Goal: Task Accomplishment & Management: Use online tool/utility

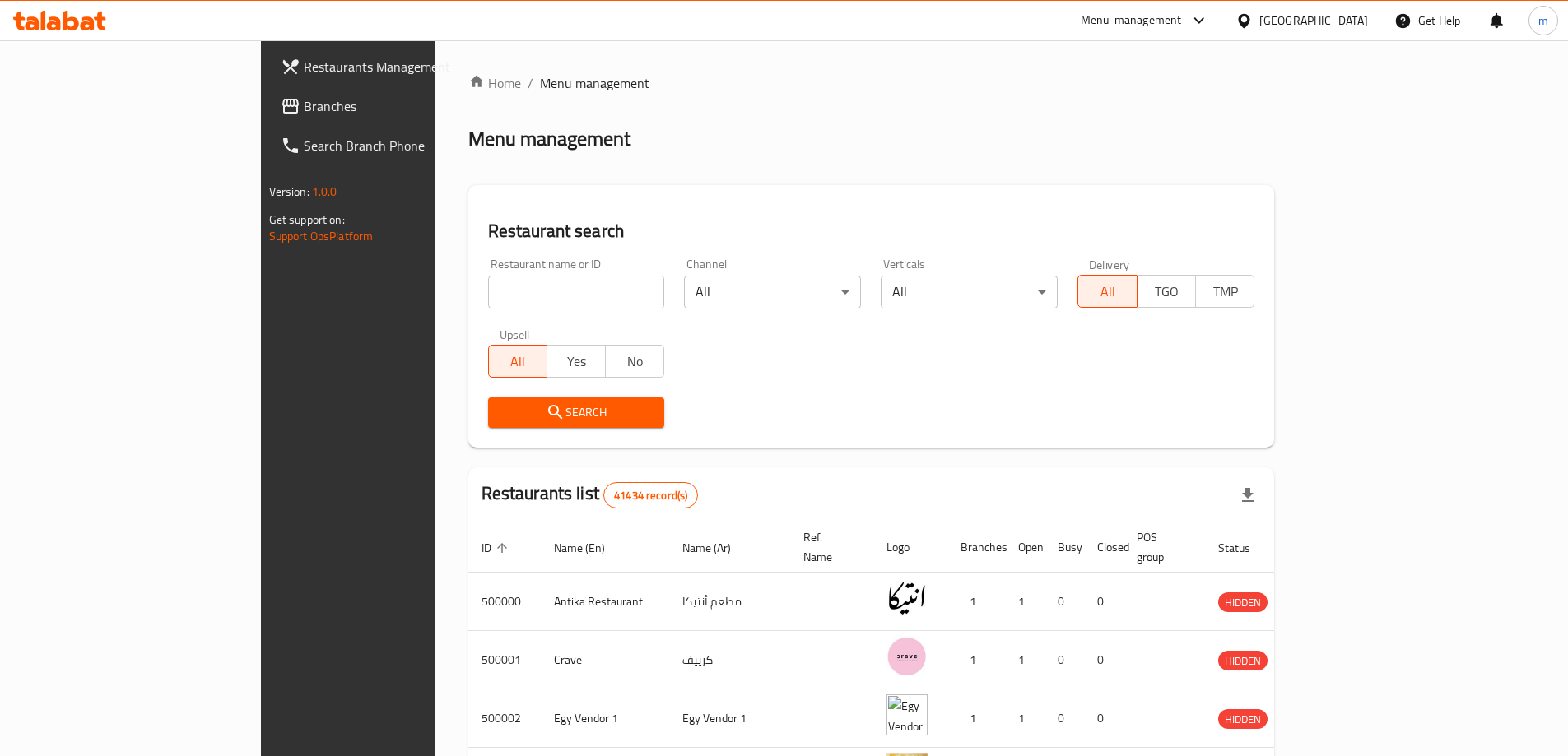
click at [1344, 36] on div "[GEOGRAPHIC_DATA]" at bounding box center [1302, 21] width 159 height 39
click at [1360, 13] on div "[GEOGRAPHIC_DATA]" at bounding box center [1314, 21] width 108 height 18
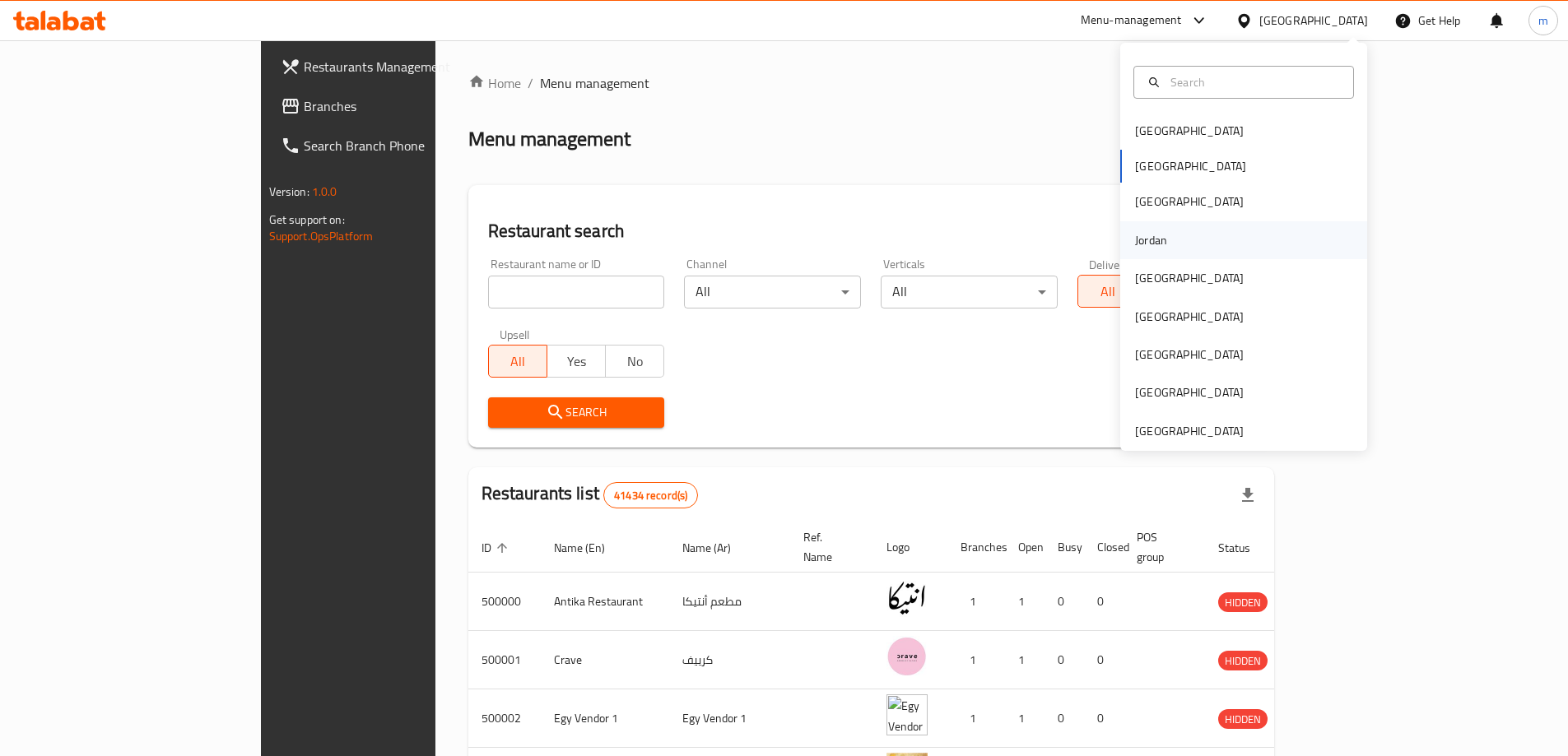
click at [1154, 240] on div "Jordan" at bounding box center [1151, 240] width 32 height 18
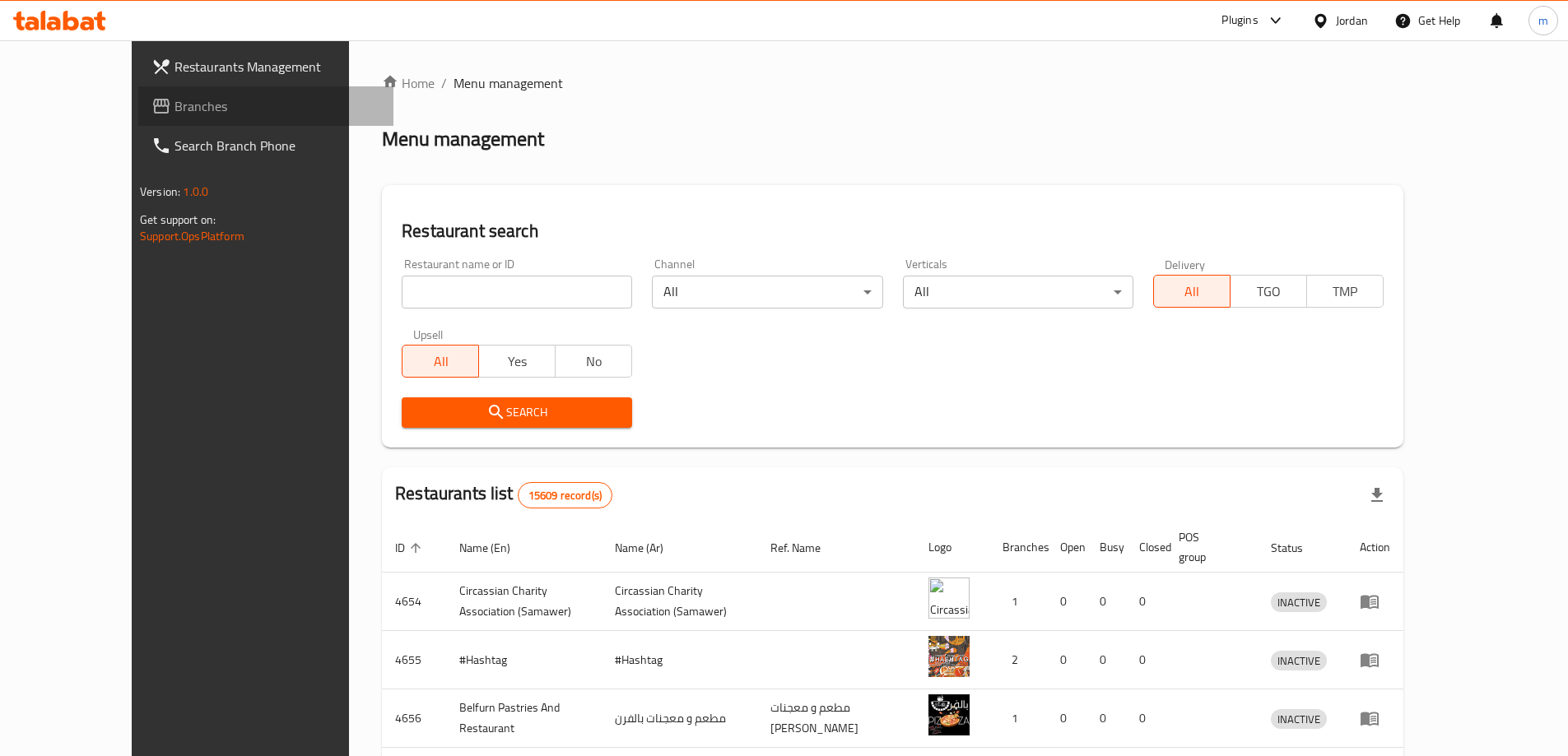
click at [174, 116] on span "Branches" at bounding box center [276, 106] width 206 height 20
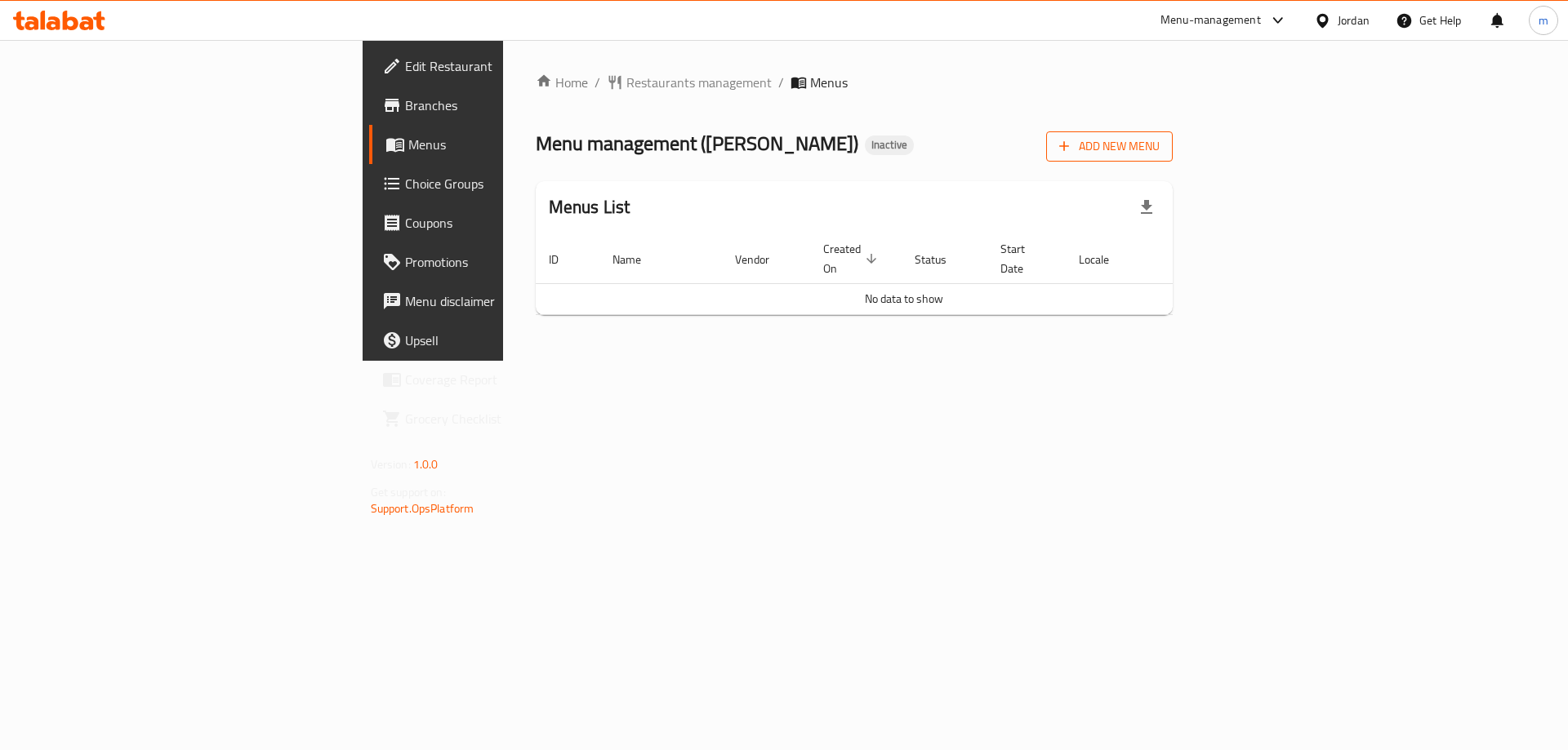
click at [1160, 156] on span "Add New Menu" at bounding box center [1109, 146] width 101 height 20
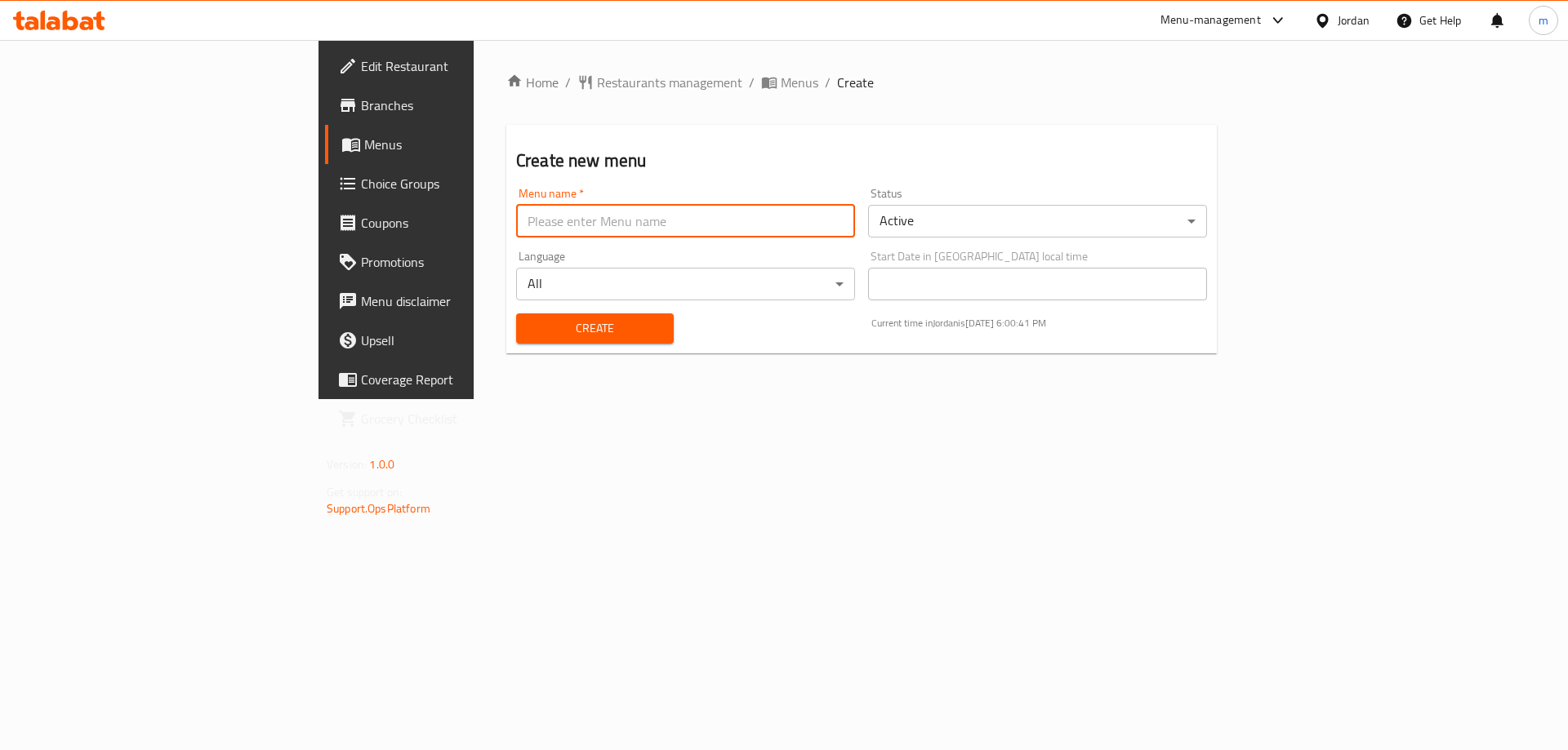
click at [516, 227] on input "text" at bounding box center [685, 220] width 339 height 32
type input "maher"
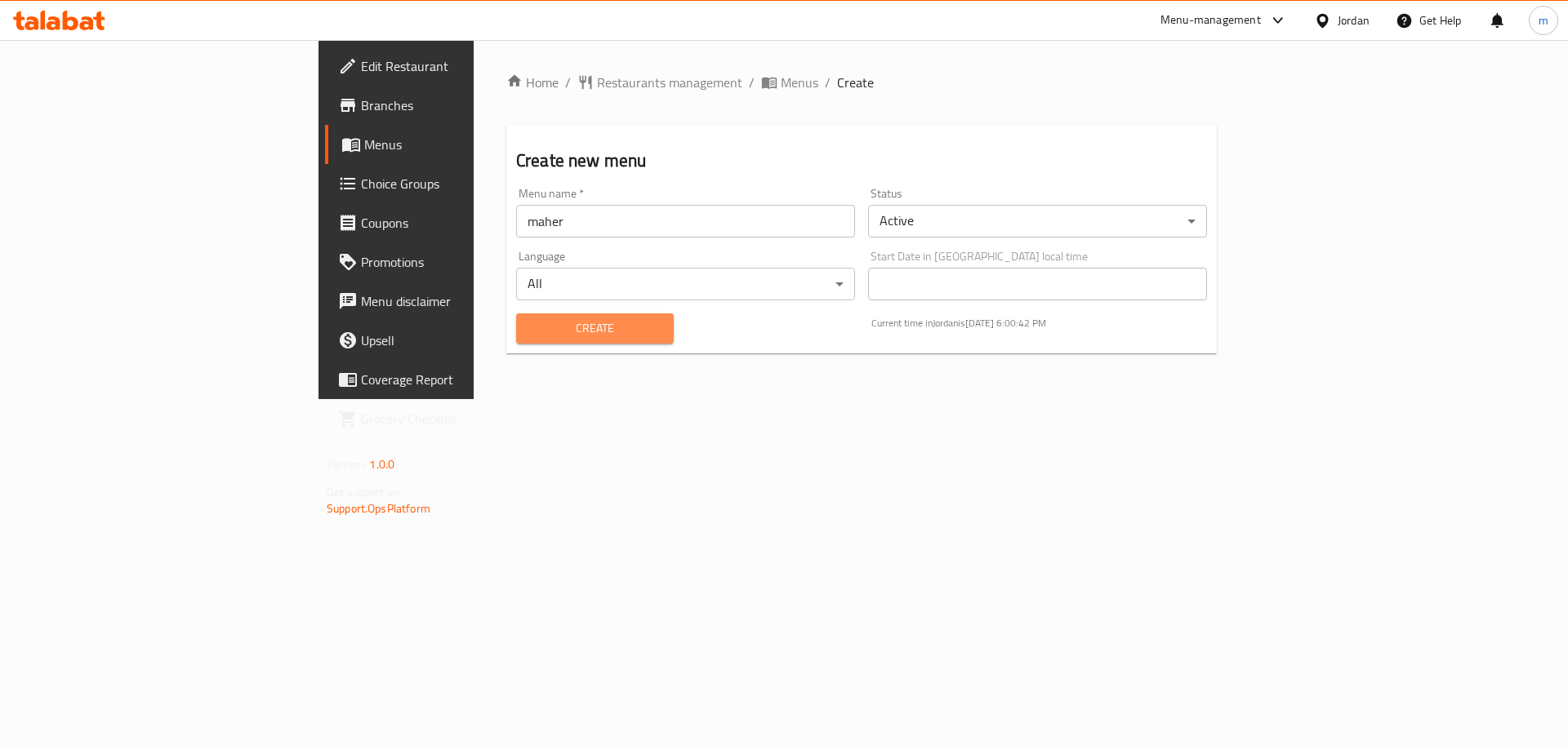
click at [529, 323] on span "Create" at bounding box center [594, 328] width 132 height 20
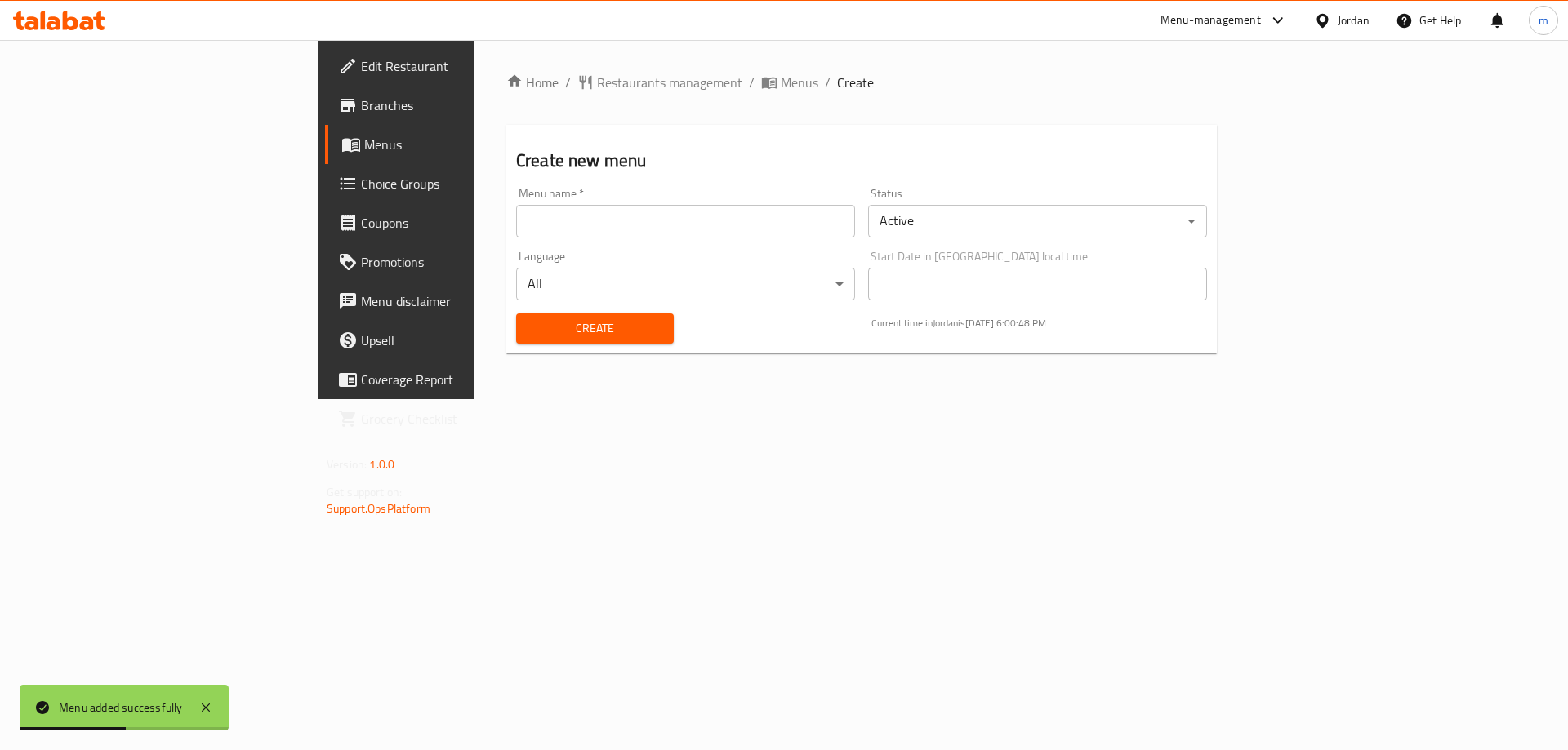
click at [364, 151] on span "Menus" at bounding box center [465, 144] width 203 height 20
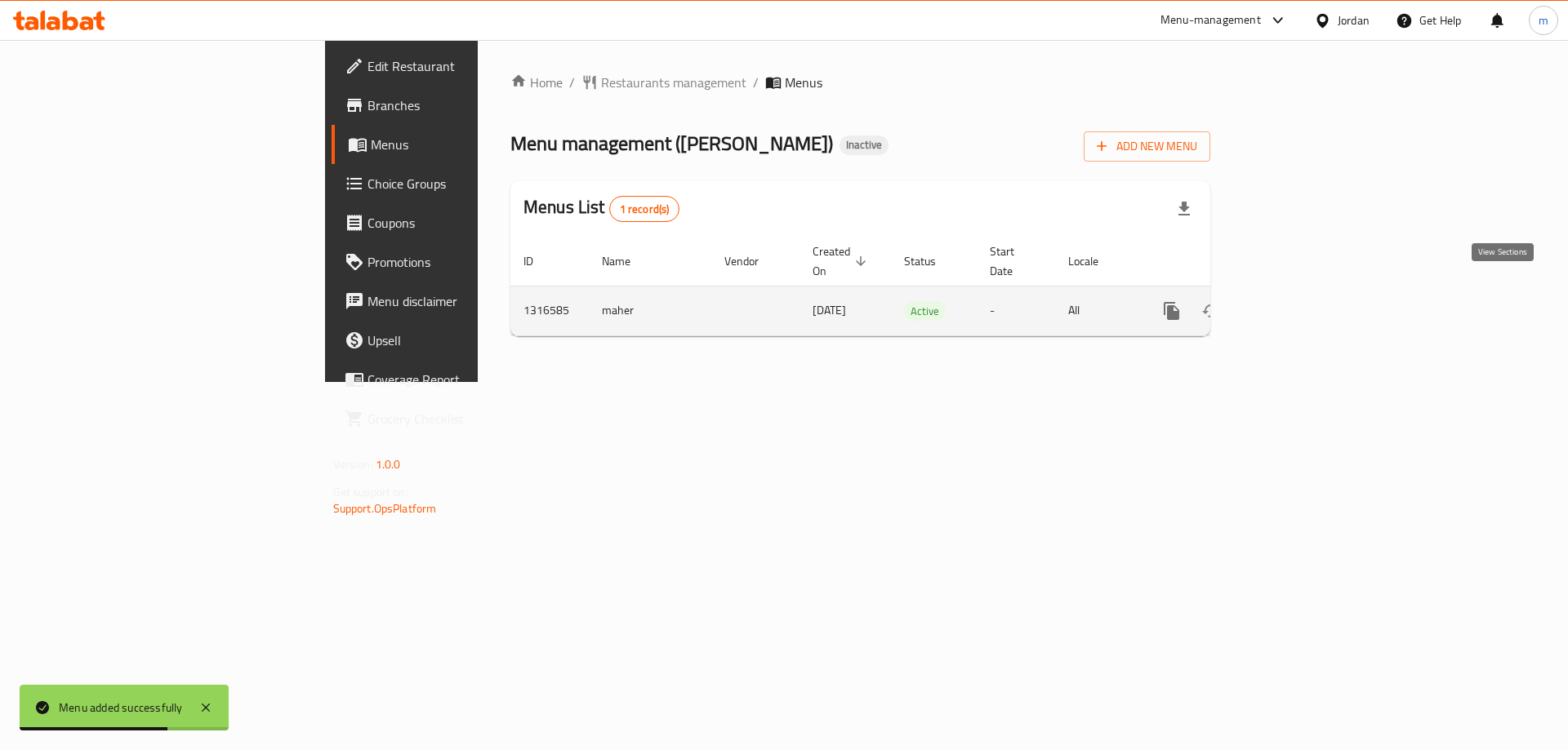
click at [1300, 301] on icon "enhanced table" at bounding box center [1290, 311] width 20 height 20
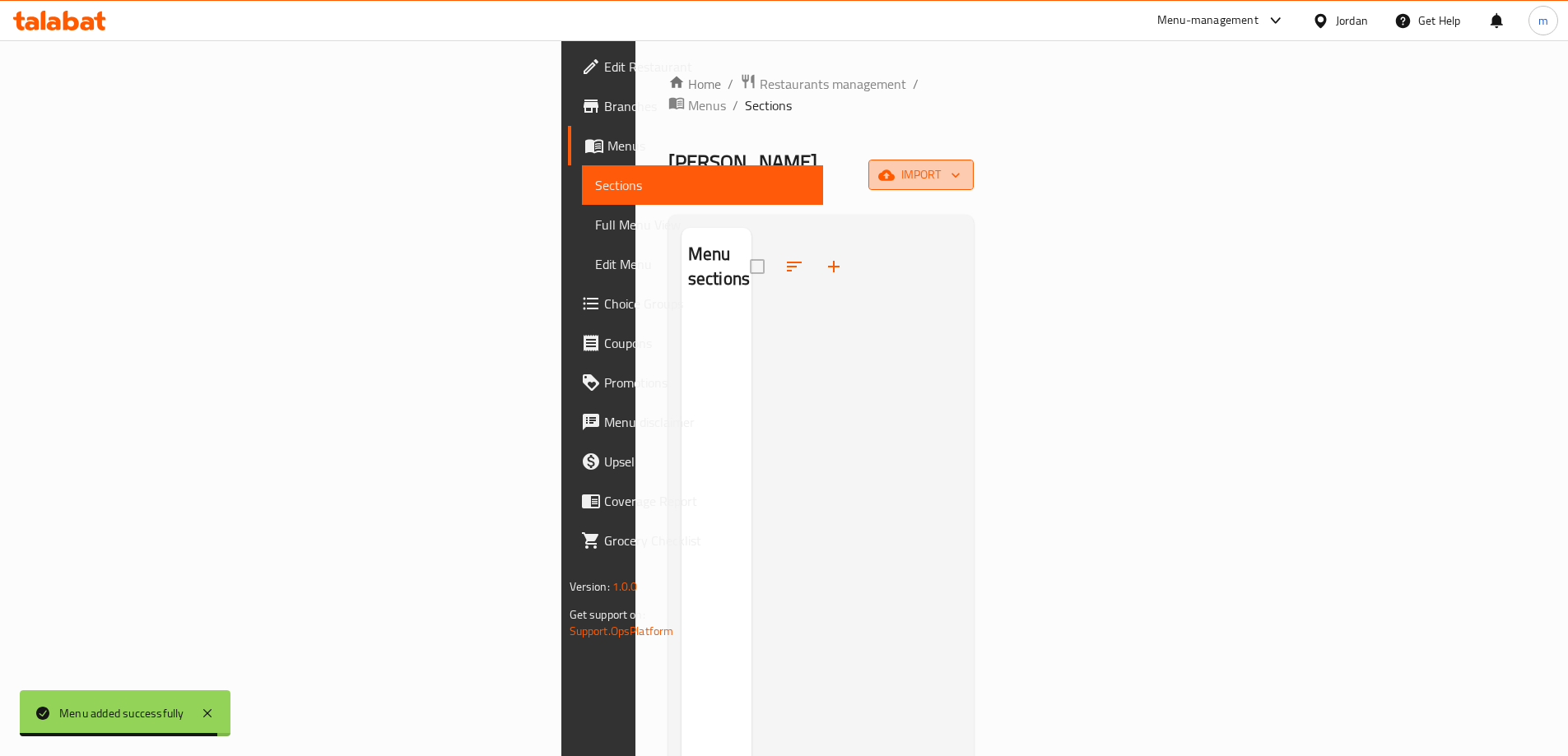
click at [961, 164] on span "import" at bounding box center [921, 174] width 79 height 21
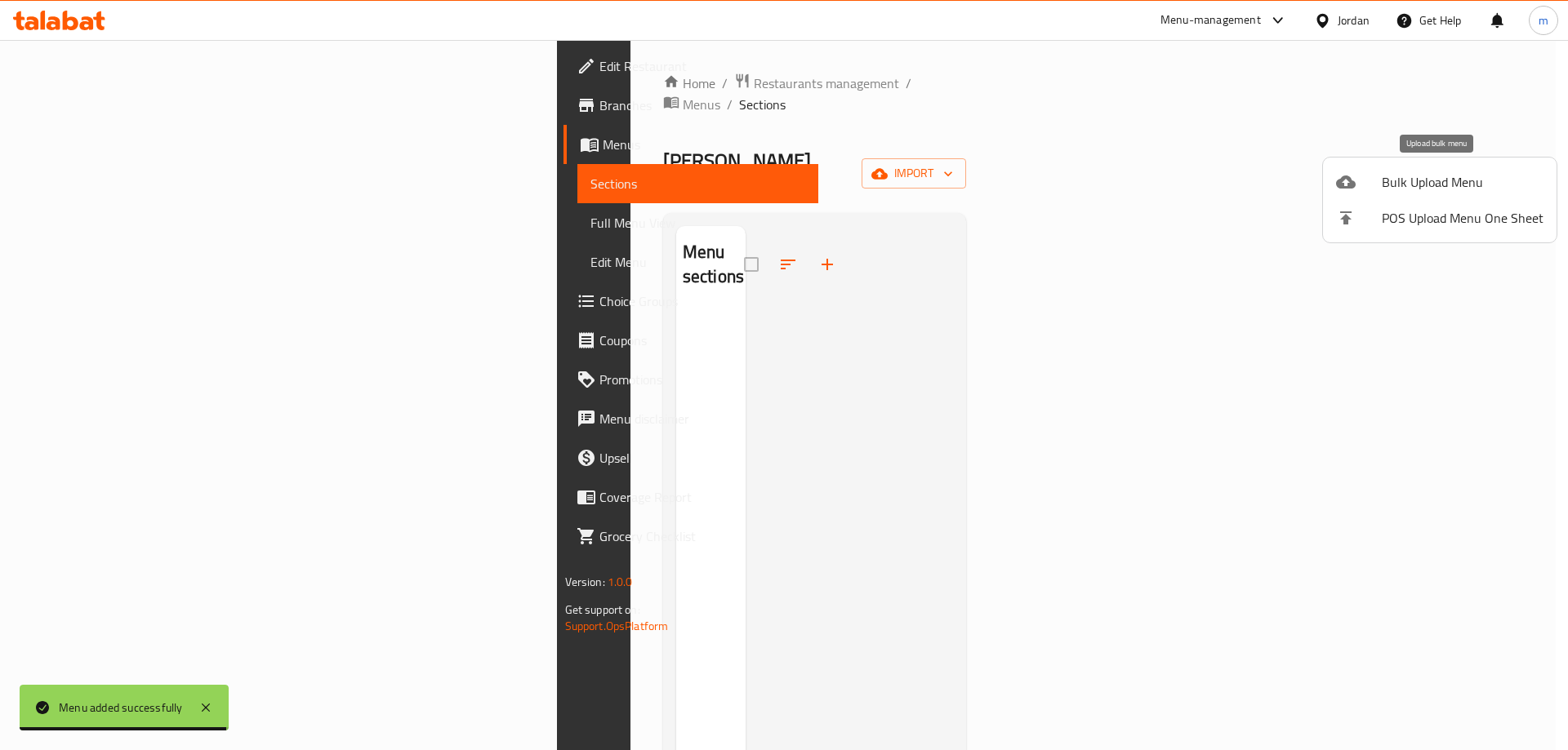
click at [1400, 184] on span "Bulk Upload Menu" at bounding box center [1463, 182] width 162 height 20
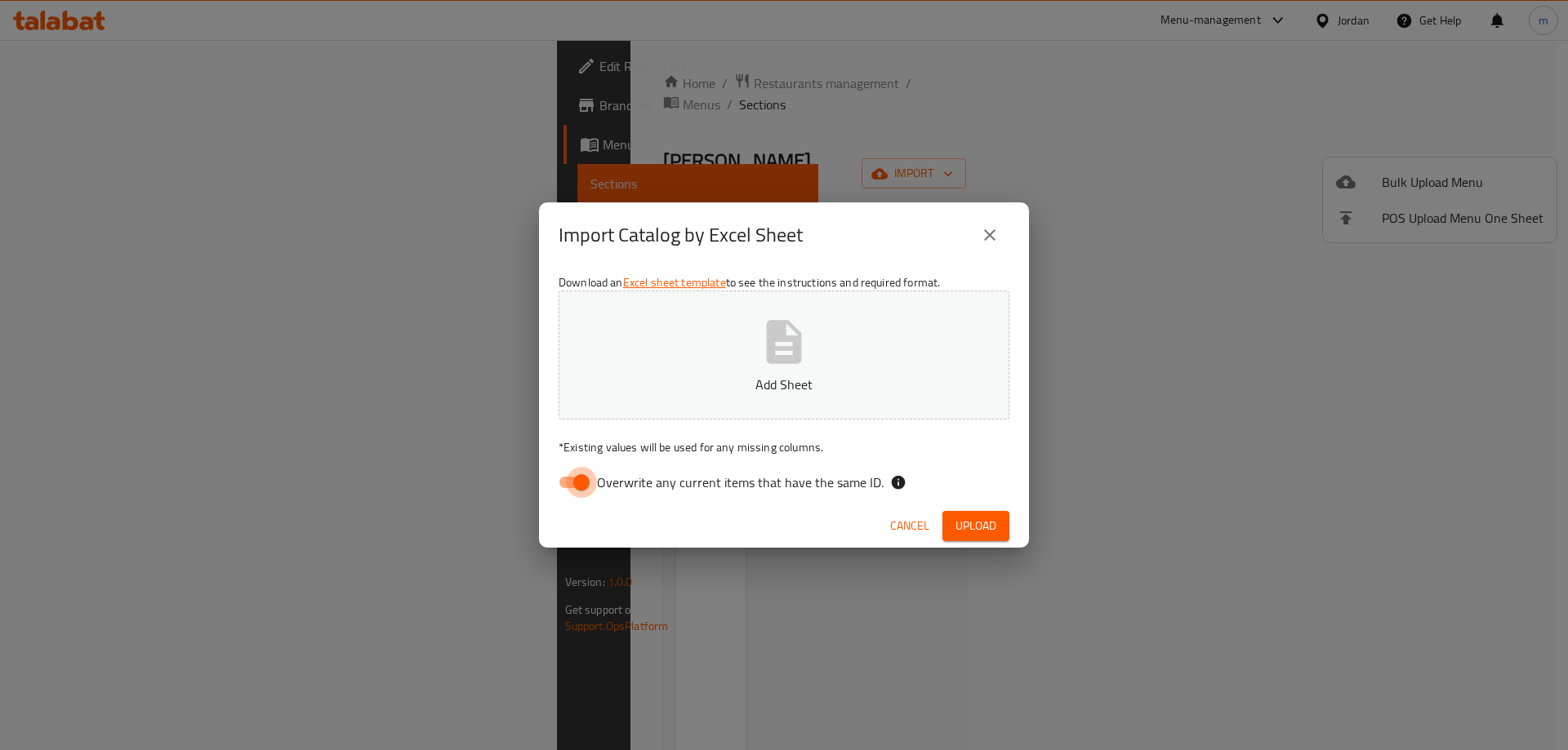
click at [572, 475] on input "Overwrite any current items that have the same ID." at bounding box center [581, 483] width 93 height 31
checkbox input "false"
click at [640, 385] on p "Add Sheet" at bounding box center [784, 384] width 400 height 20
click at [989, 531] on span "Upload" at bounding box center [976, 526] width 41 height 20
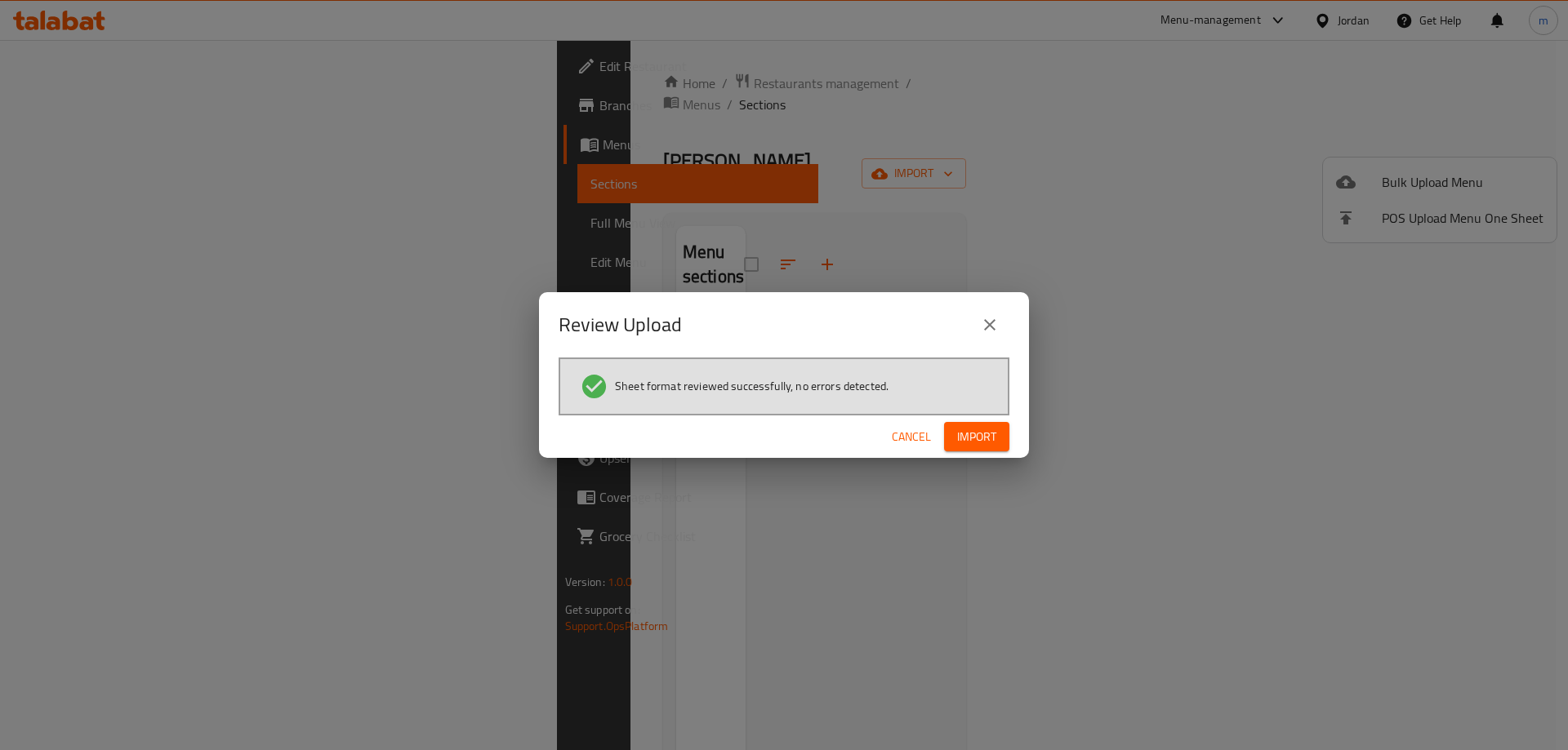
click at [990, 447] on span "Import" at bounding box center [977, 437] width 39 height 20
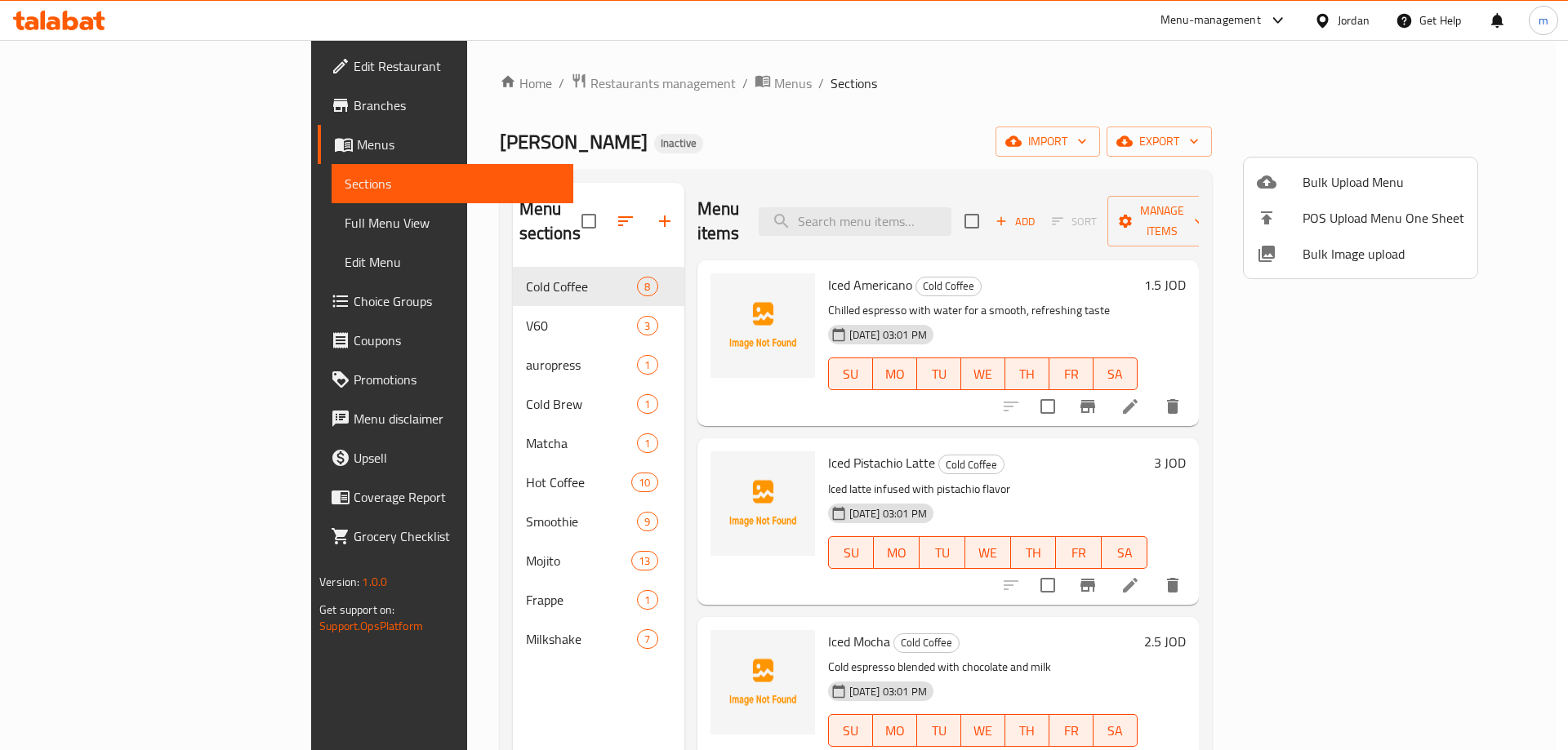
click at [86, 224] on div at bounding box center [784, 375] width 1568 height 750
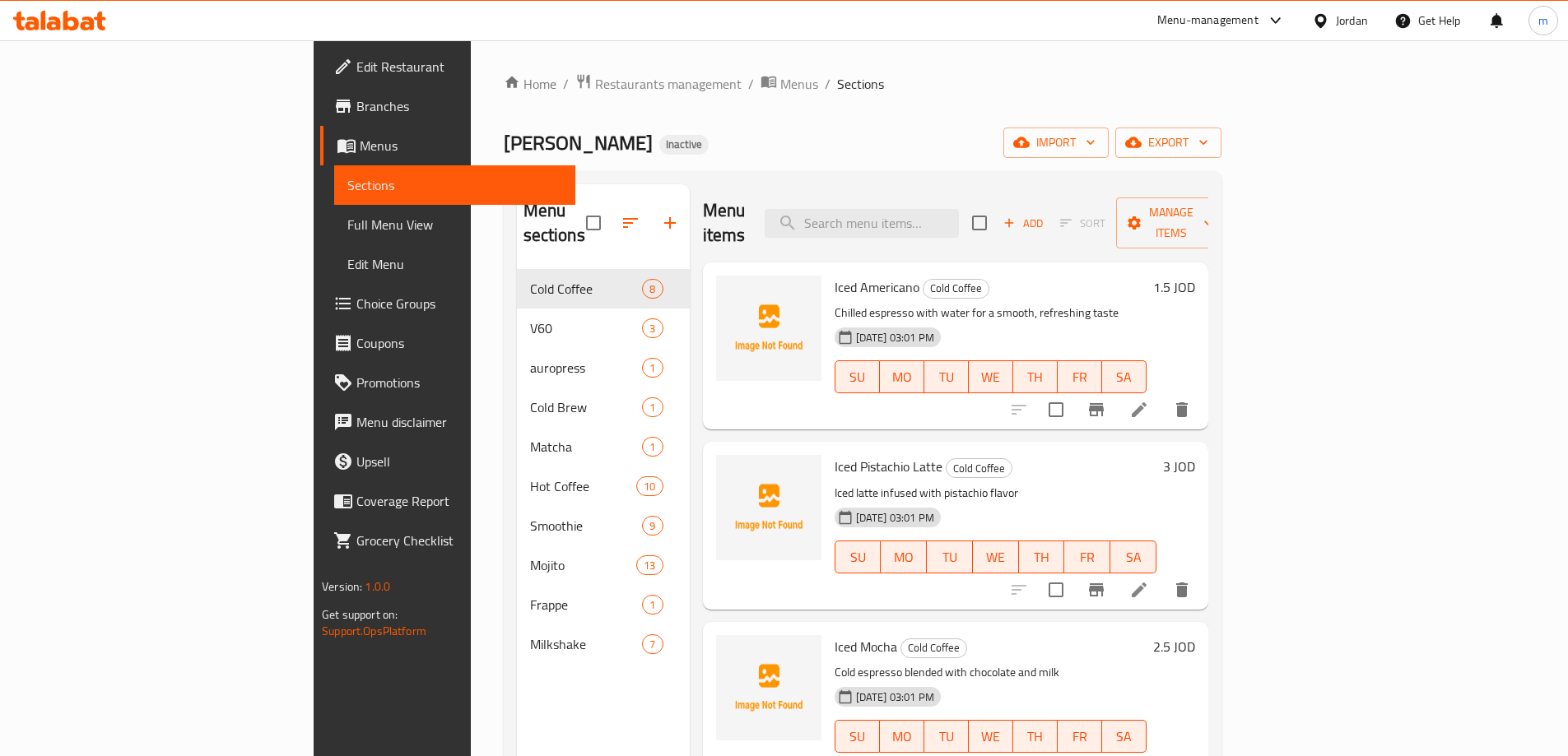
click at [347, 226] on span "Full Menu View" at bounding box center [454, 224] width 214 height 20
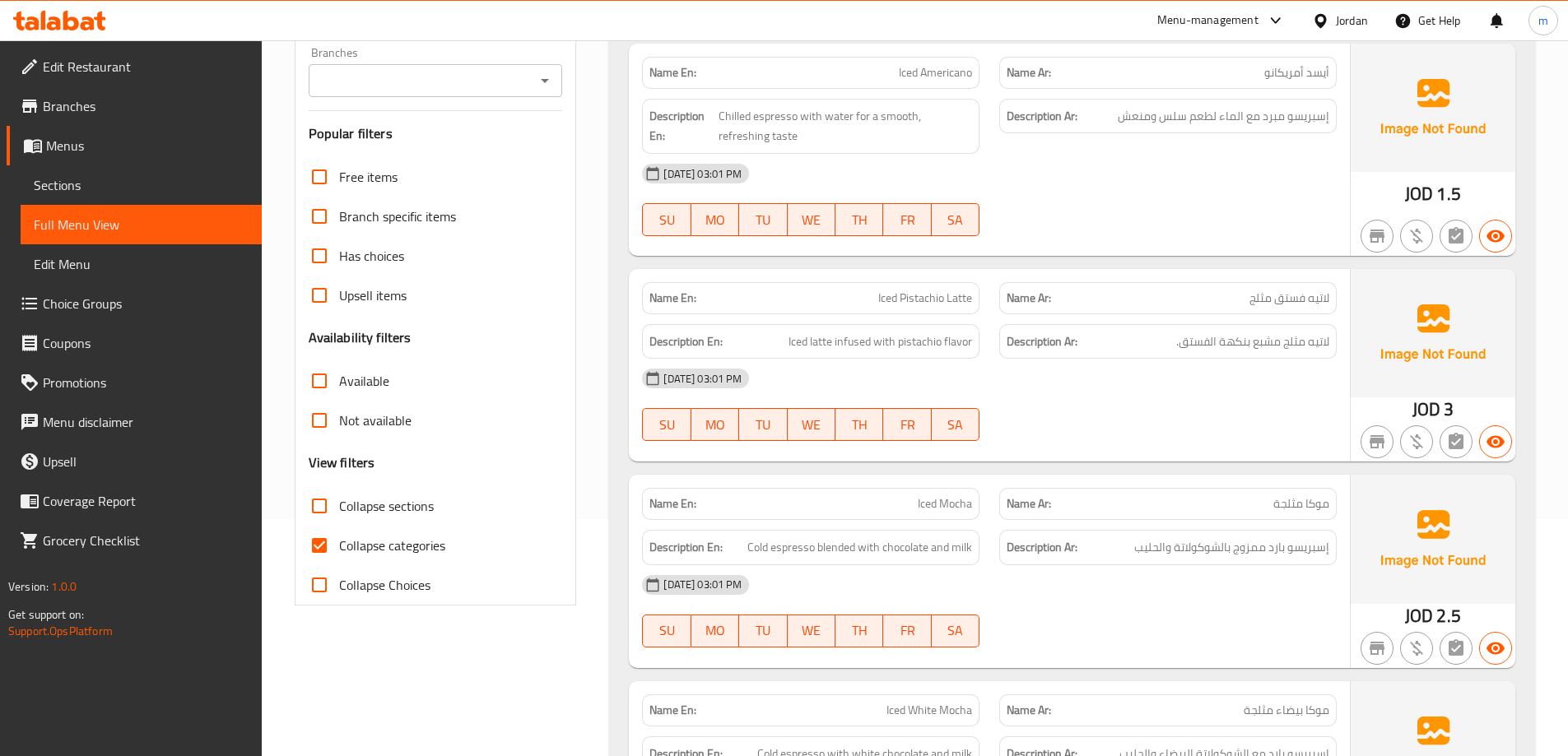
scroll to position [247, 0]
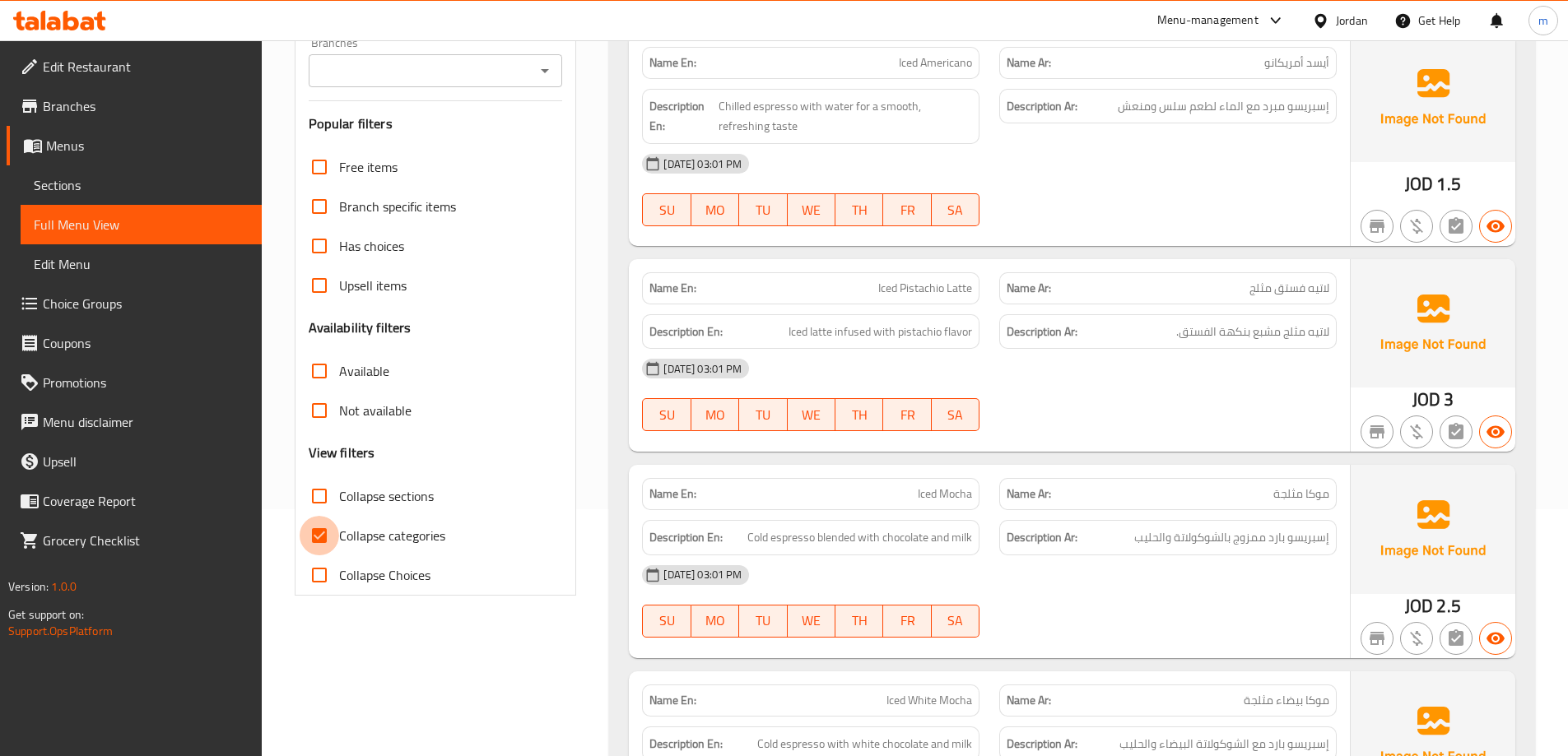
click at [317, 548] on input "Collapse categories" at bounding box center [320, 536] width 39 height 39
checkbox input "false"
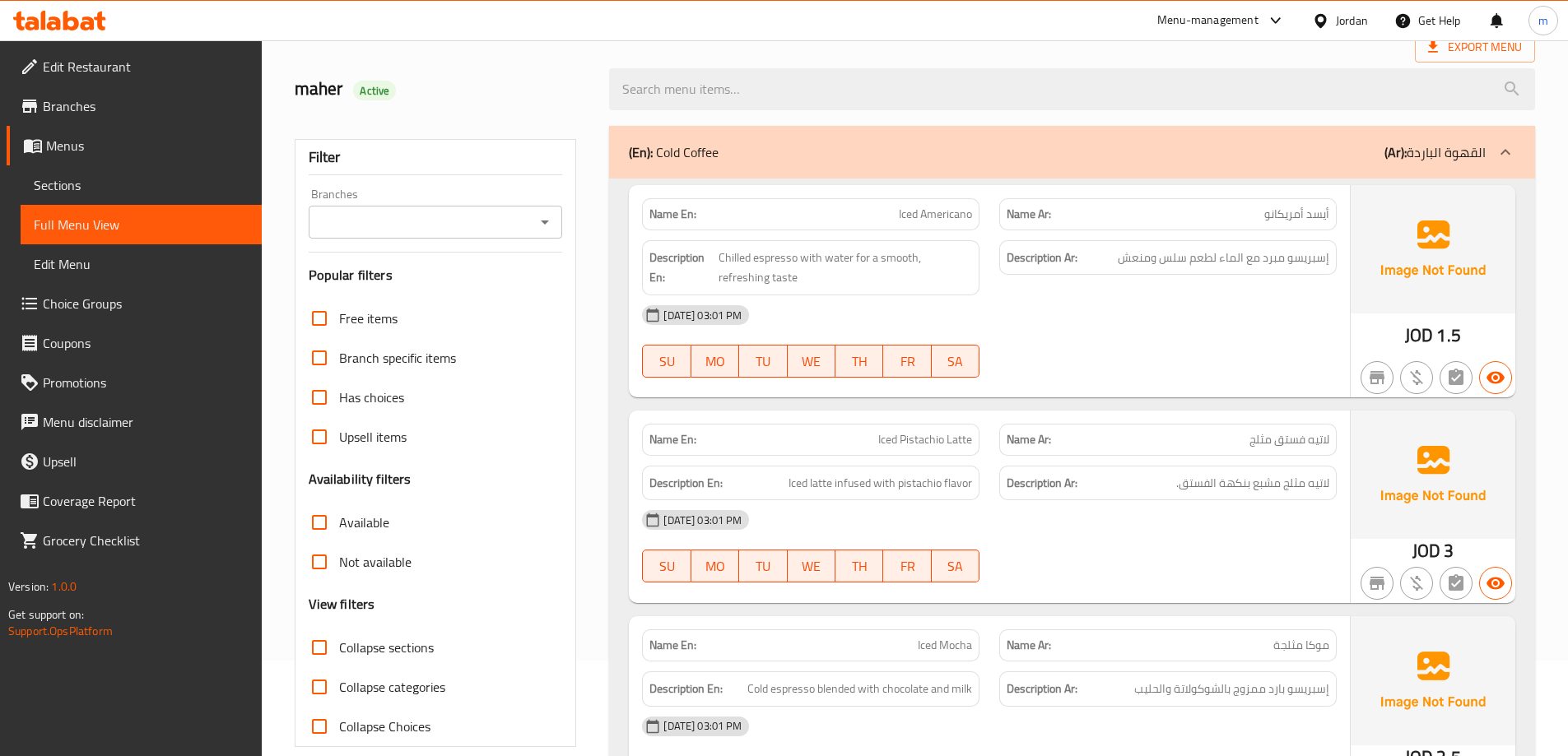
scroll to position [0, 0]
